Goal: Check status

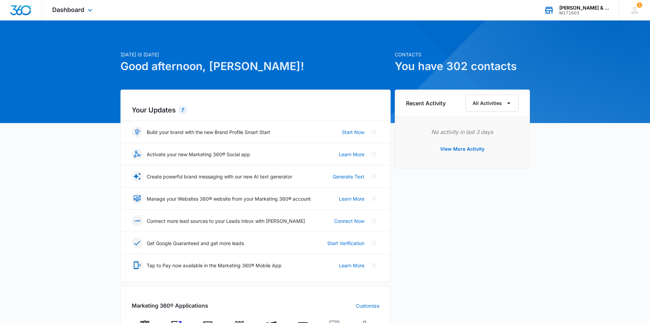
click at [577, 9] on div "[PERSON_NAME] & Son Roofing" at bounding box center [584, 7] width 50 height 5
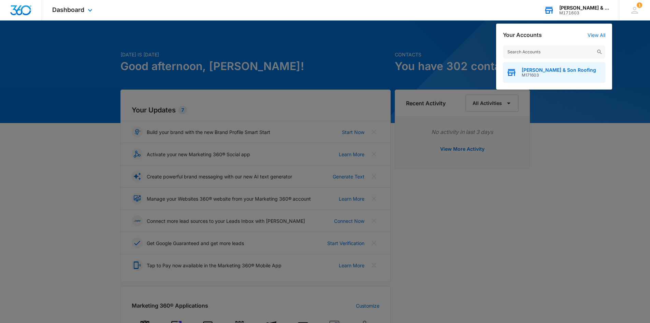
click at [562, 71] on span "[PERSON_NAME] & Son Roofing" at bounding box center [559, 69] width 74 height 5
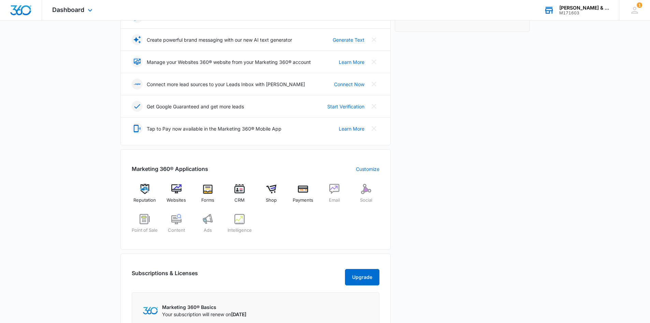
scroll to position [52, 0]
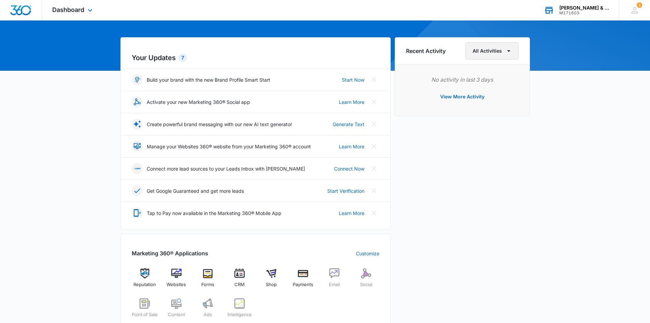
click at [514, 48] on button "All Activities" at bounding box center [492, 50] width 53 height 17
click at [486, 94] on div "Billing" at bounding box center [487, 93] width 27 height 5
click at [483, 94] on button "View More Activity" at bounding box center [463, 96] width 58 height 16
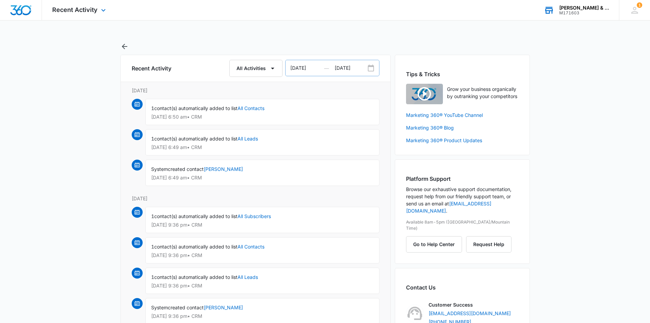
click at [370, 69] on icon "Date Range Input Group" at bounding box center [371, 68] width 8 height 8
click at [318, 64] on input "[DATE]" at bounding box center [310, 68] width 49 height 16
select select "2025"
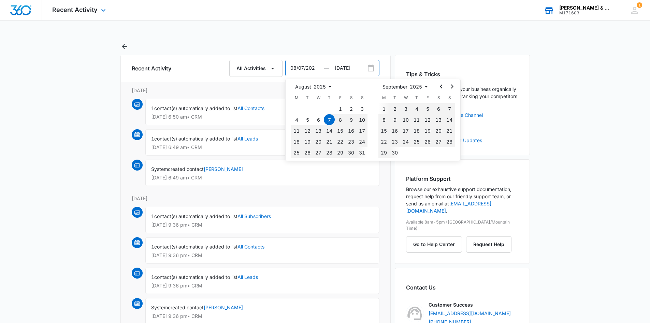
type input "[DATE]"
select select "2024"
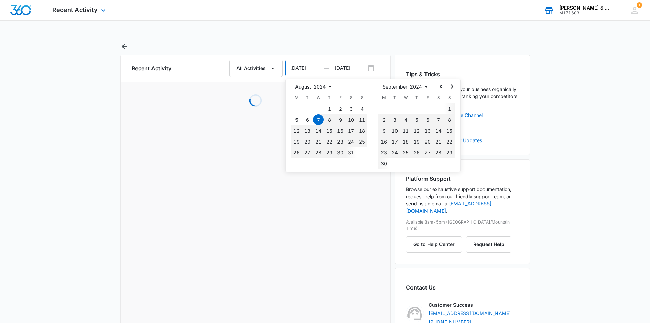
click at [296, 68] on input "[DATE]" at bounding box center [310, 68] width 49 height 16
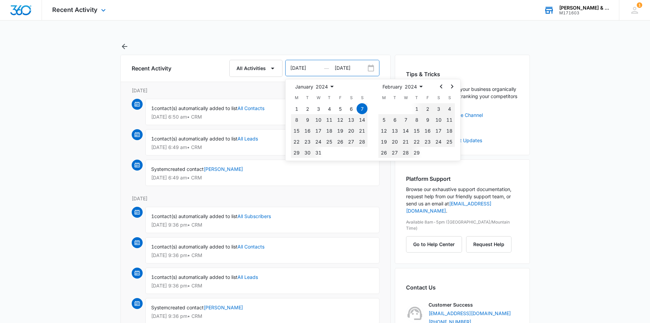
type input "[DATE]"
click at [362, 68] on input "[DATE]" at bounding box center [357, 68] width 44 height 16
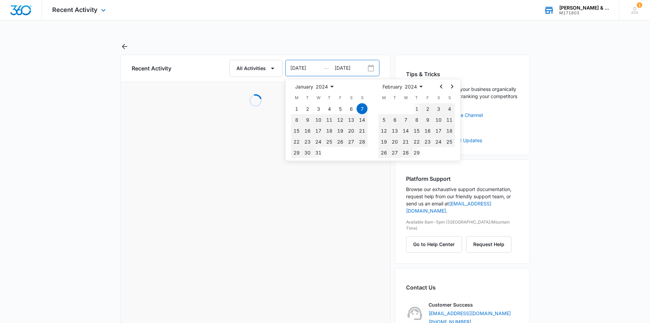
click at [346, 67] on input "[DATE]" at bounding box center [357, 68] width 44 height 16
click at [339, 67] on input "[DATE]" at bounding box center [357, 68] width 44 height 16
type input "[DATE]"
click at [604, 162] on main "Recent Activity All Activities [DATE] — [DATE] [DATE] 1926 1927 1928 1929 1930 …" at bounding box center [325, 208] width 650 height 332
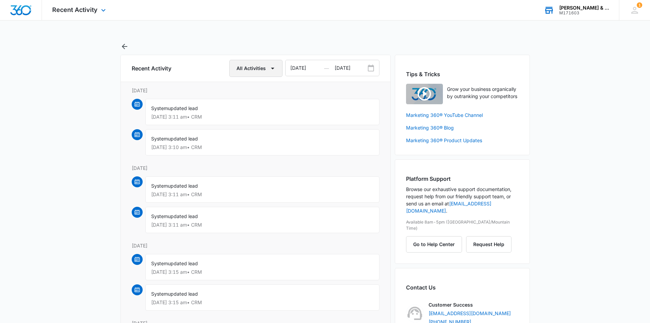
click at [273, 69] on icon "button" at bounding box center [273, 68] width 8 height 8
click at [250, 111] on div "Billing" at bounding box center [251, 111] width 27 height 5
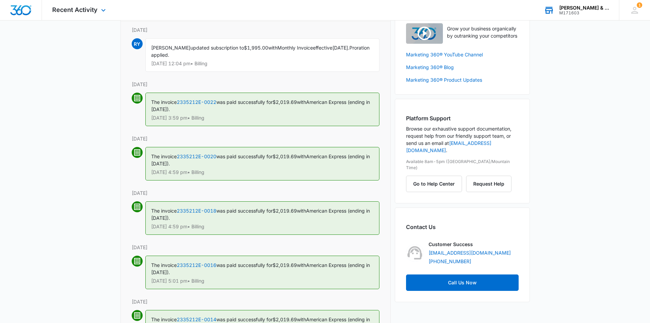
scroll to position [26, 0]
